Goal: Contribute content: Share content

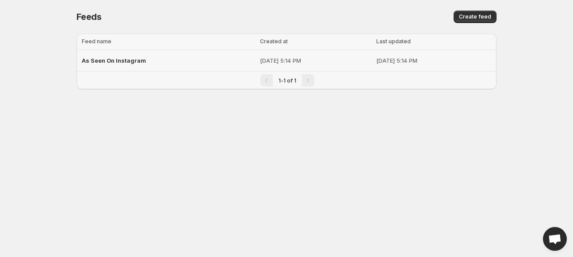
click at [120, 60] on span "As Seen On Instagram" at bounding box center [114, 60] width 64 height 7
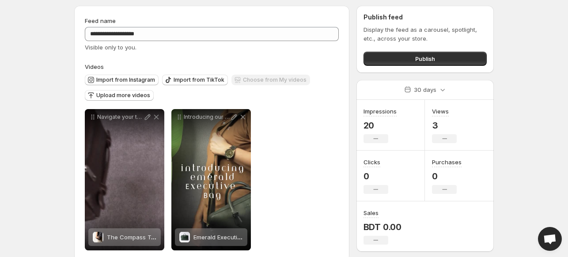
scroll to position [42, 0]
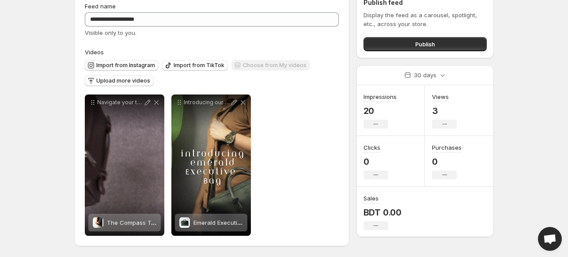
click at [134, 67] on span "Import from Instagram" at bounding box center [125, 65] width 59 height 7
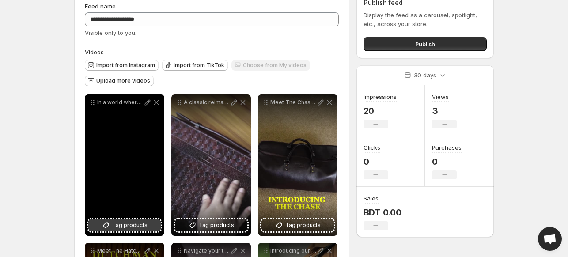
click at [134, 227] on span "Tag products" at bounding box center [129, 225] width 35 height 9
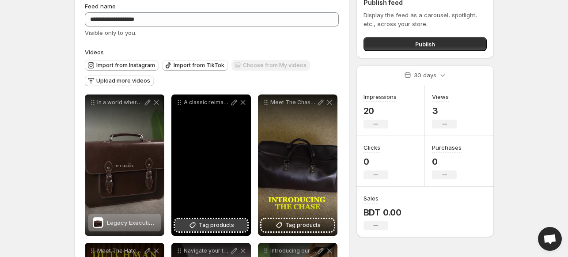
click at [219, 226] on span "Tag products" at bounding box center [216, 225] width 35 height 9
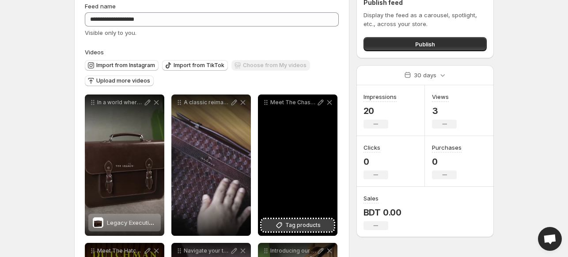
click at [307, 225] on span "Tag products" at bounding box center [302, 225] width 35 height 9
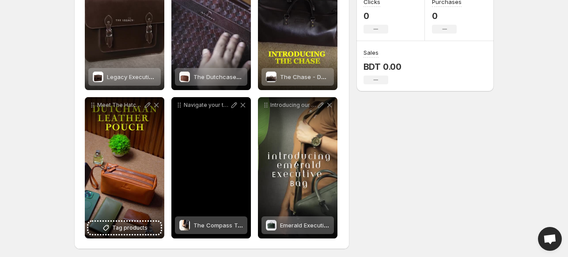
scroll to position [191, 0]
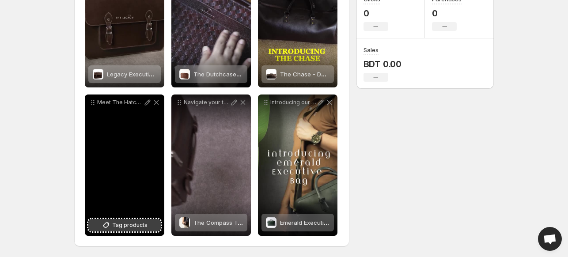
click at [125, 226] on span "Tag products" at bounding box center [129, 225] width 35 height 9
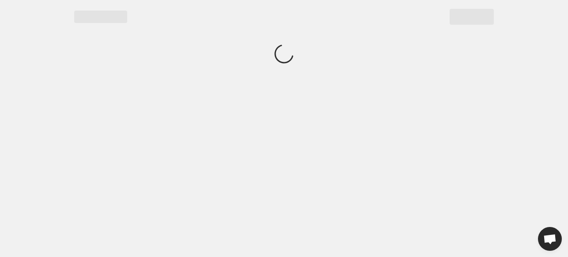
scroll to position [0, 0]
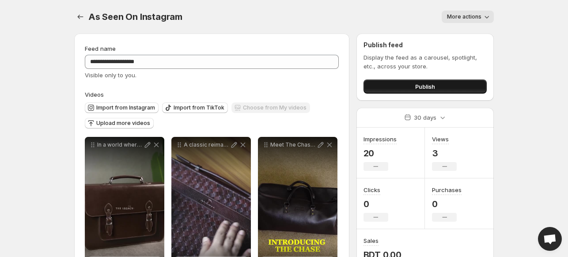
click at [403, 88] on button "Publish" at bounding box center [425, 87] width 123 height 14
